Goal: Task Accomplishment & Management: Use online tool/utility

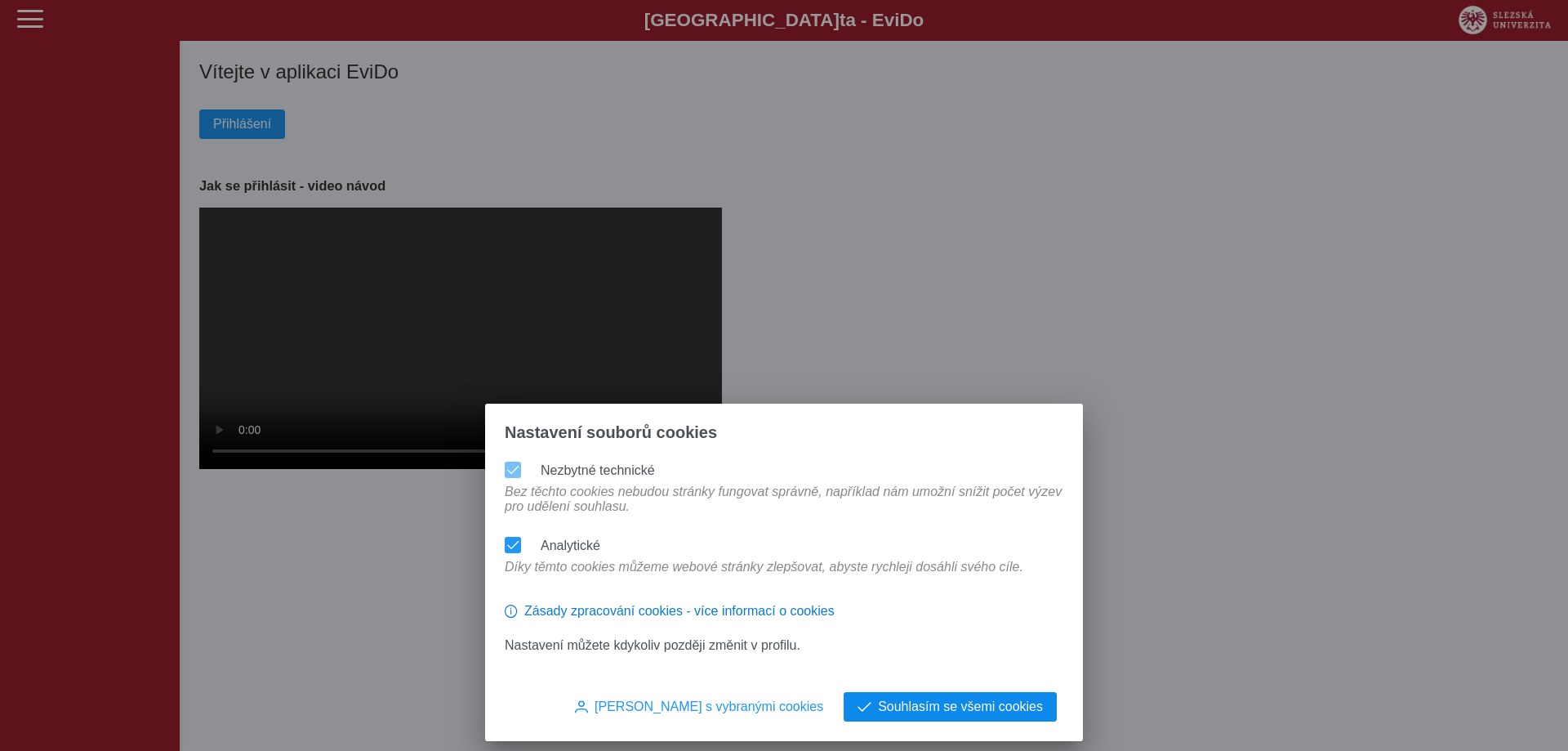
click at [923, 701] on span "Souhlasím se všemi cookies" at bounding box center [960, 706] width 165 height 14
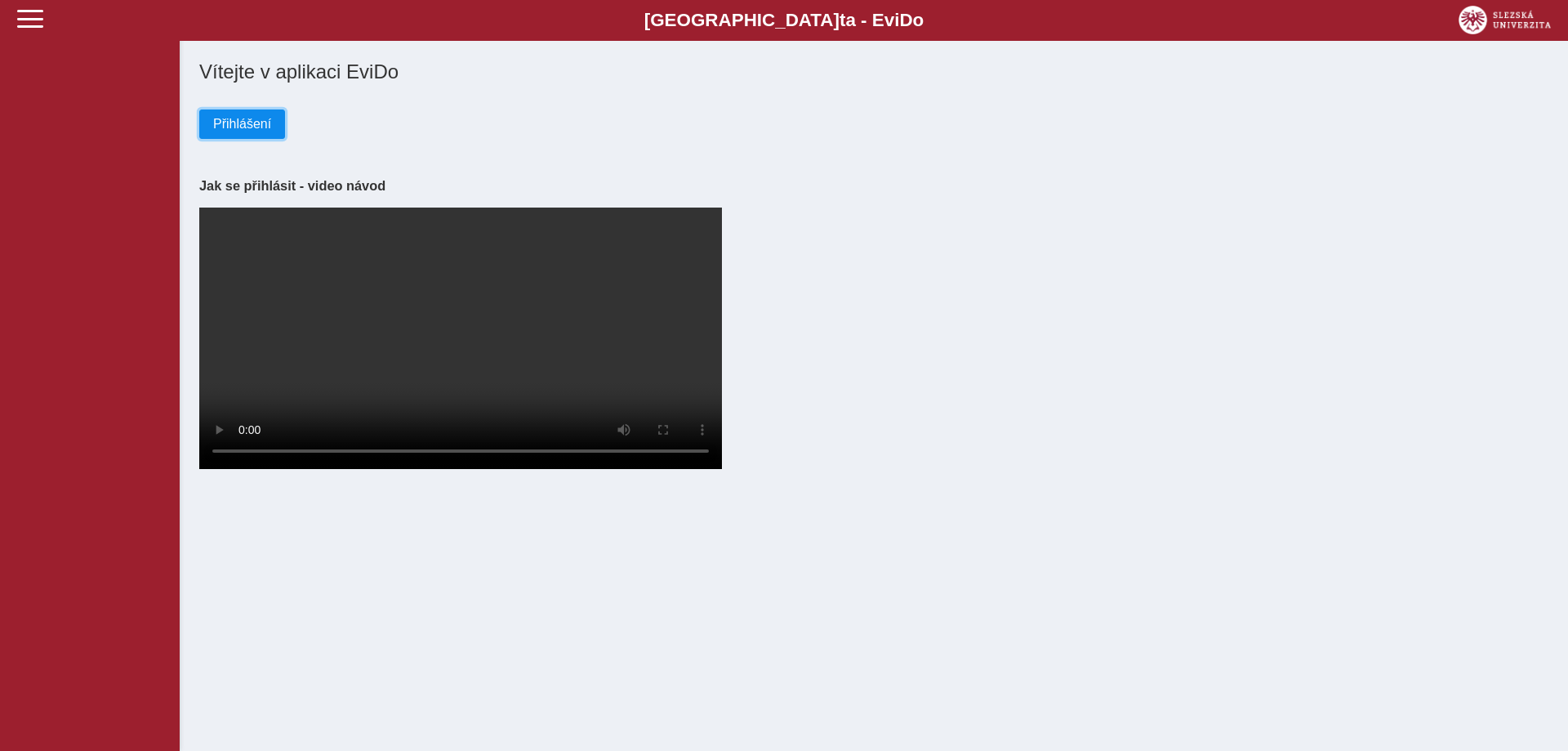
click at [228, 118] on span "Přihlášení" at bounding box center [242, 124] width 58 height 14
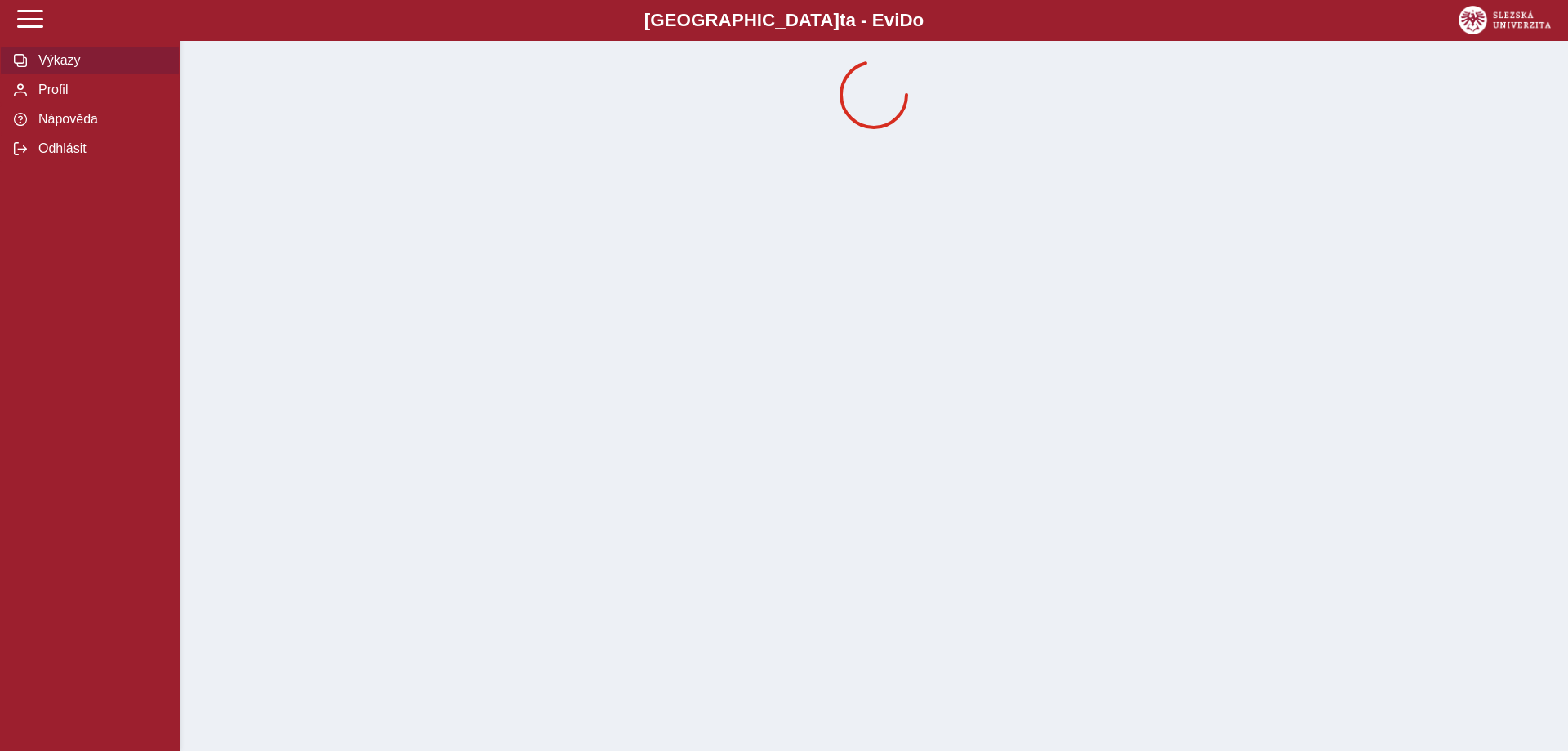
click at [48, 65] on span "Výkazy" at bounding box center [99, 60] width 132 height 14
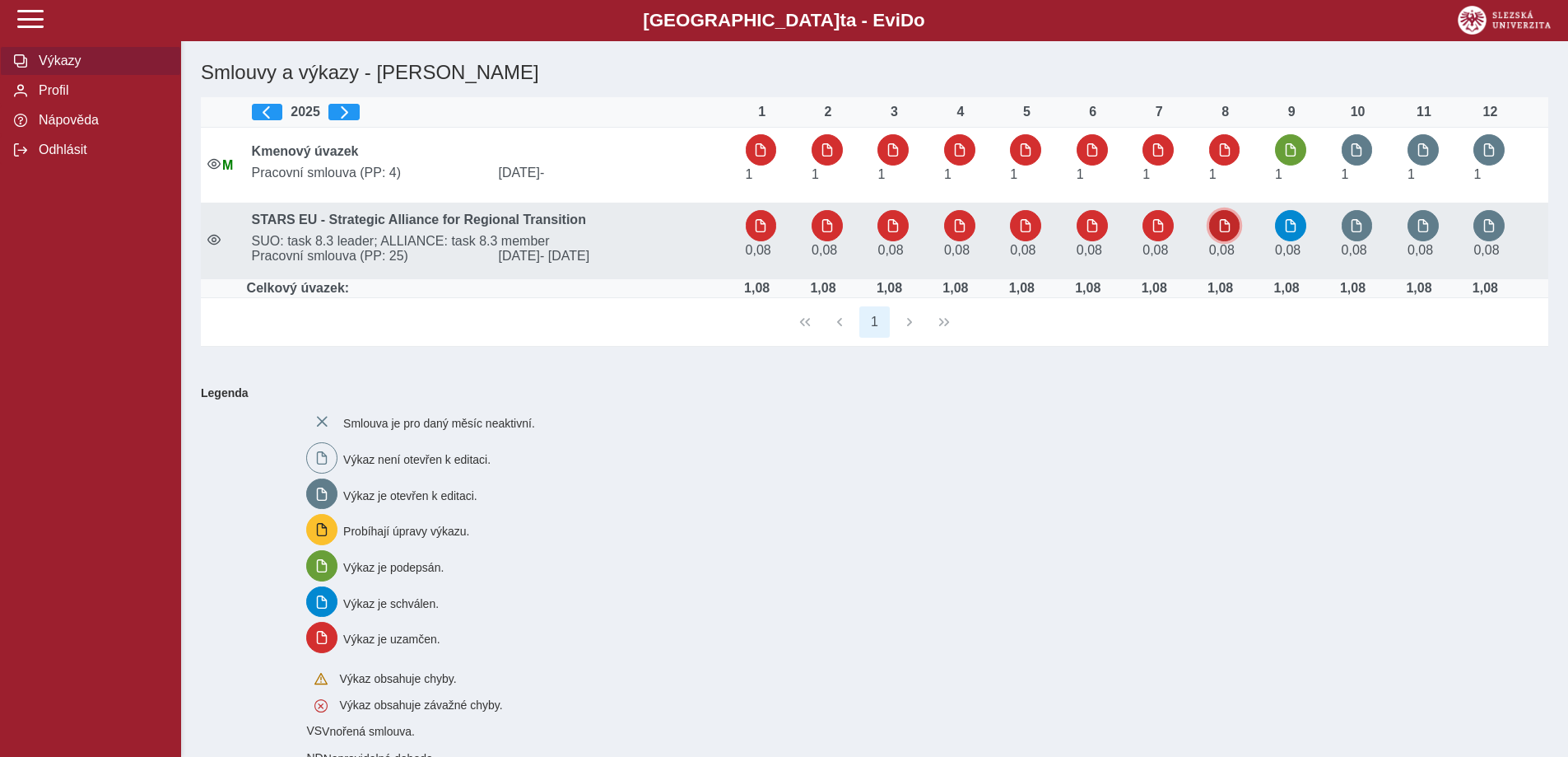
click at [1224, 221] on span "button" at bounding box center [1226, 225] width 13 height 13
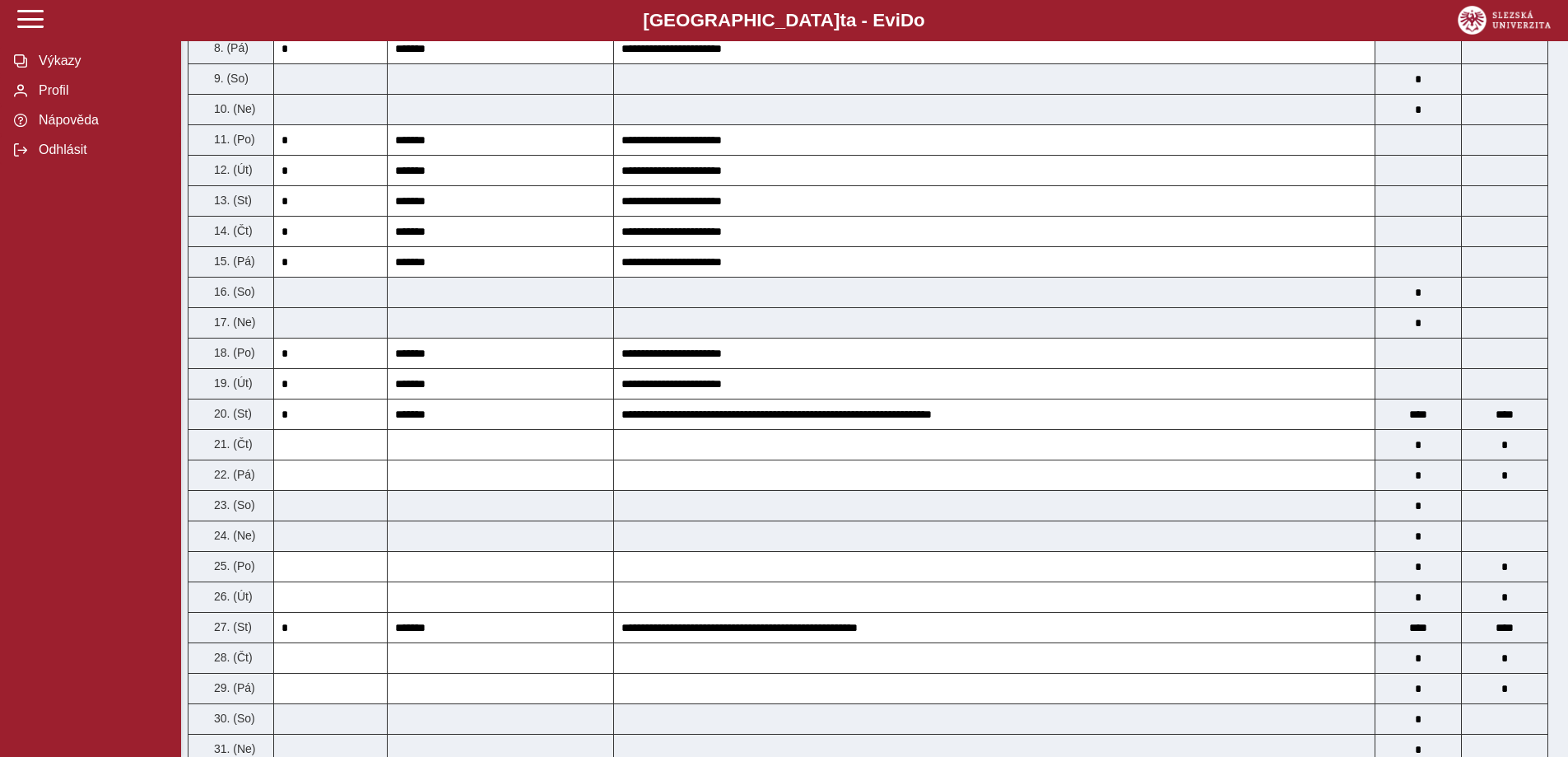
scroll to position [577, 0]
